Goal: Navigation & Orientation: Find specific page/section

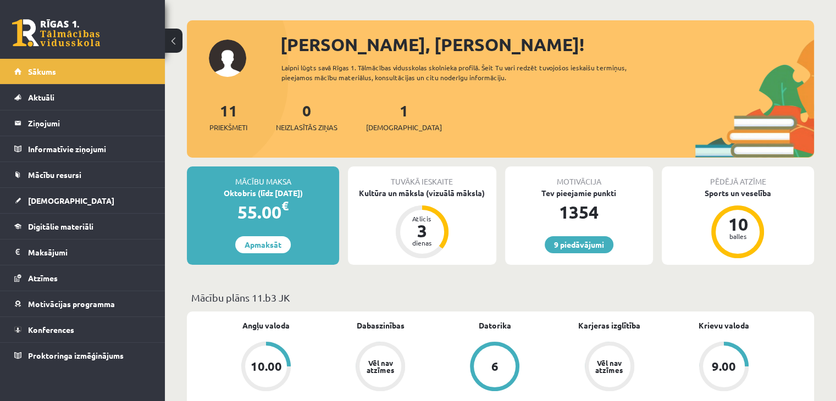
scroll to position [44, 0]
click at [113, 199] on link "[DEMOGRAPHIC_DATA]" at bounding box center [82, 200] width 137 height 25
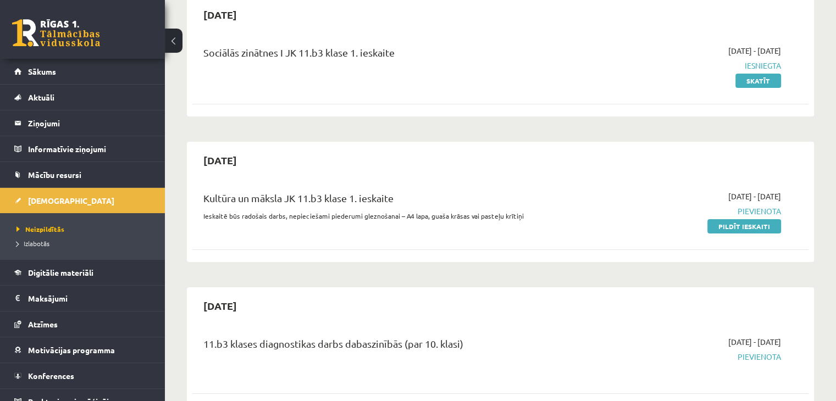
scroll to position [114, 0]
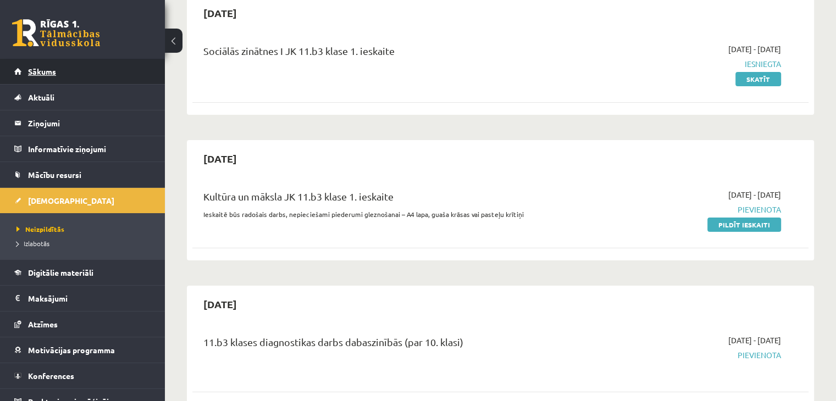
click at [41, 59] on link "Sākums" at bounding box center [82, 71] width 137 height 25
